Goal: Navigation & Orientation: Find specific page/section

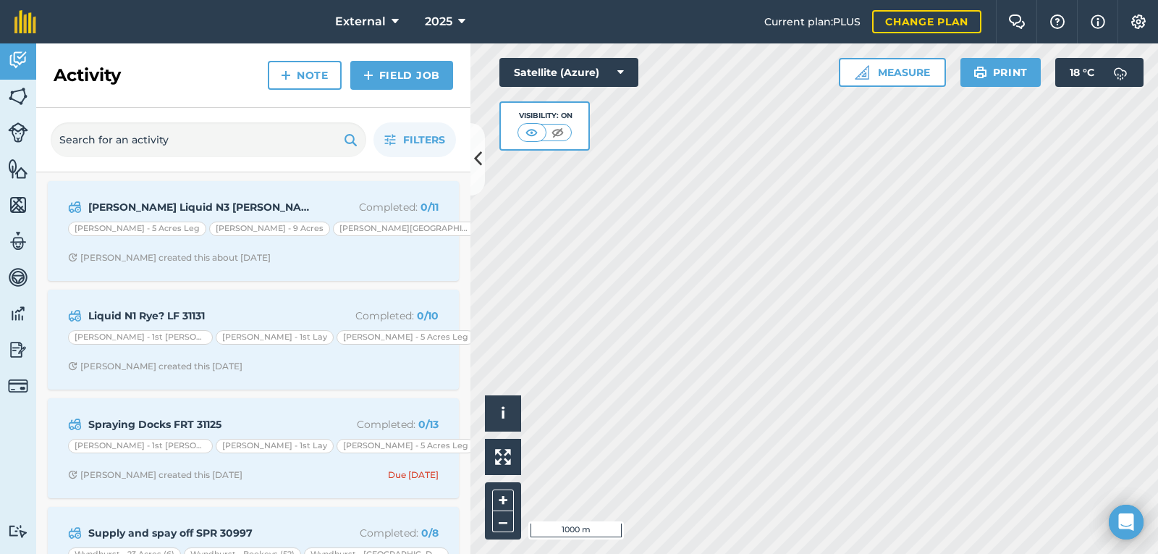
click at [808, 553] on html "External 2025 Current plan : PLUS Change plan Farm Chat Help Info Settings Exte…" at bounding box center [579, 277] width 1158 height 554
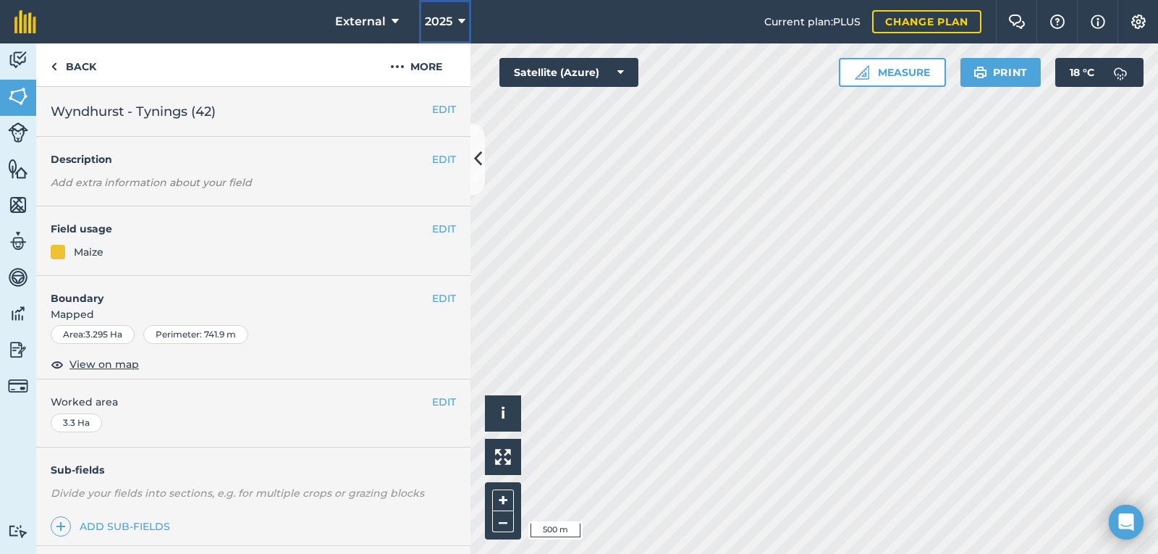
click at [462, 17] on icon at bounding box center [461, 21] width 7 height 17
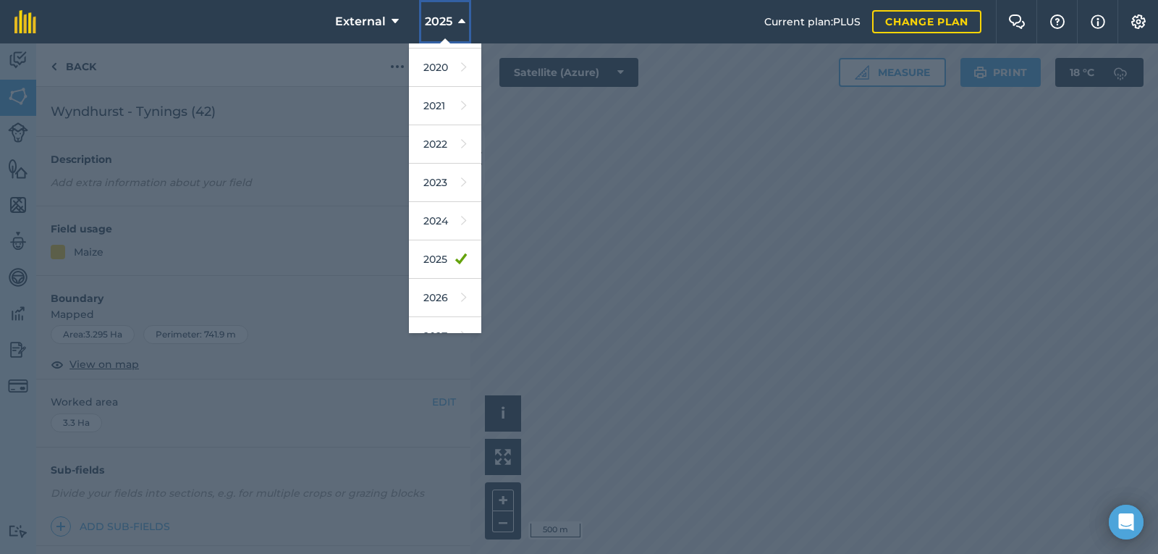
scroll to position [94, 0]
click at [271, 15] on nav "External 2025 2018 2019 2020 2021 2022 2023 2024 2025 2026 2027" at bounding box center [407, 21] width 713 height 43
